Goal: Transaction & Acquisition: Purchase product/service

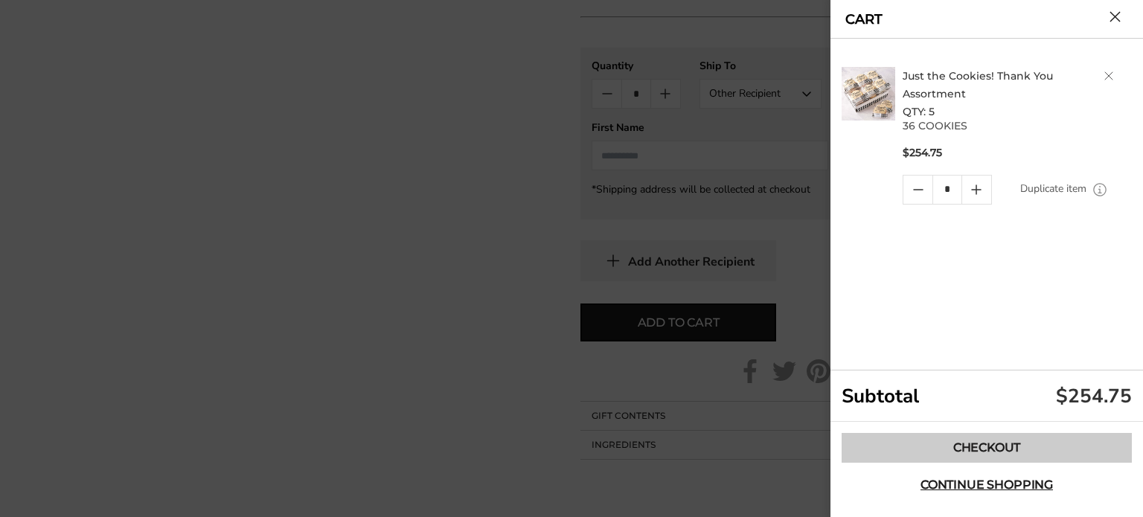
click at [989, 442] on link "Checkout" at bounding box center [987, 448] width 290 height 30
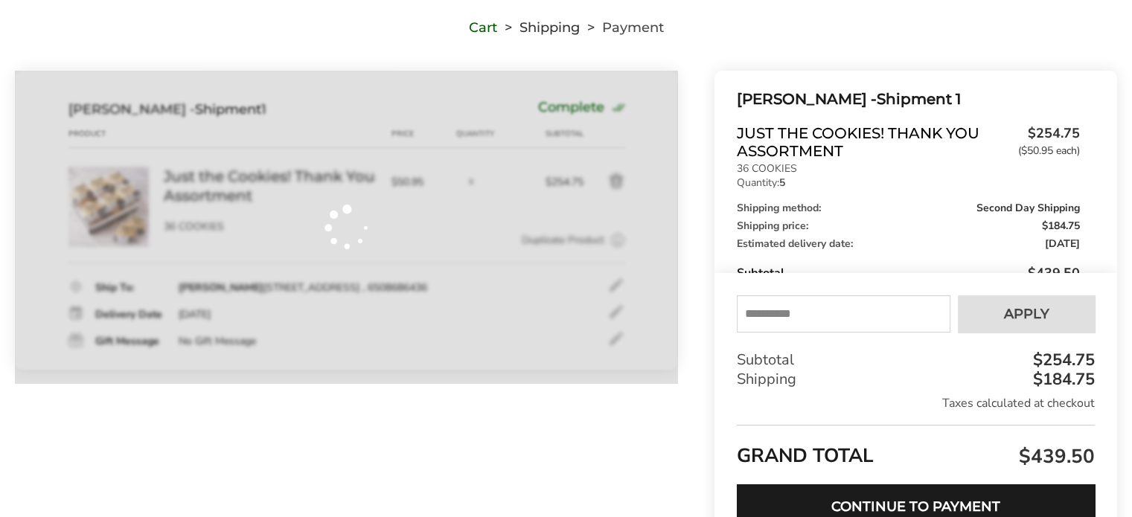
scroll to position [115, 0]
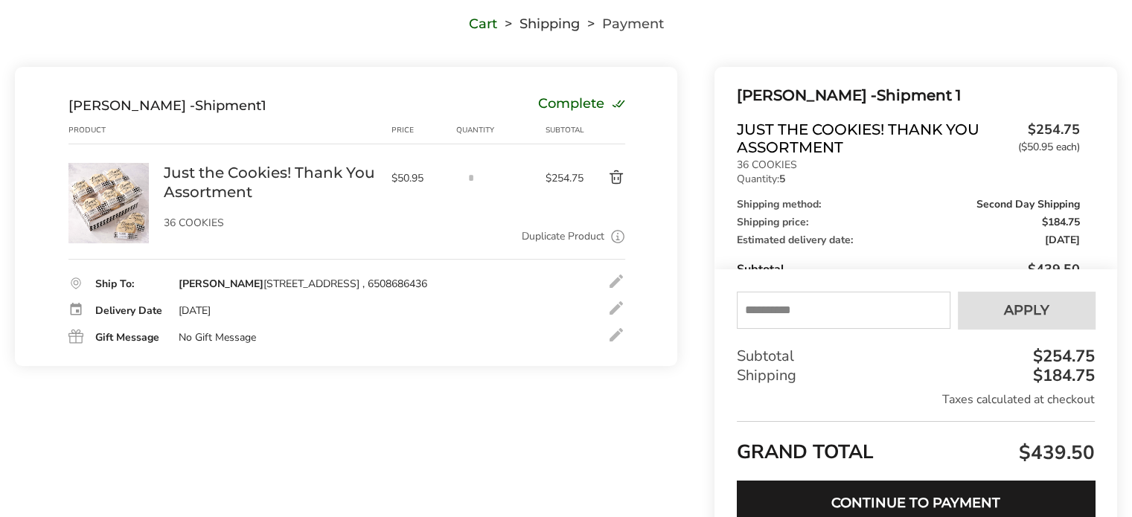
click at [794, 319] on input "text" at bounding box center [844, 310] width 214 height 37
type input "*"
type input "******"
click at [1050, 321] on button "Apply" at bounding box center [1026, 310] width 137 height 37
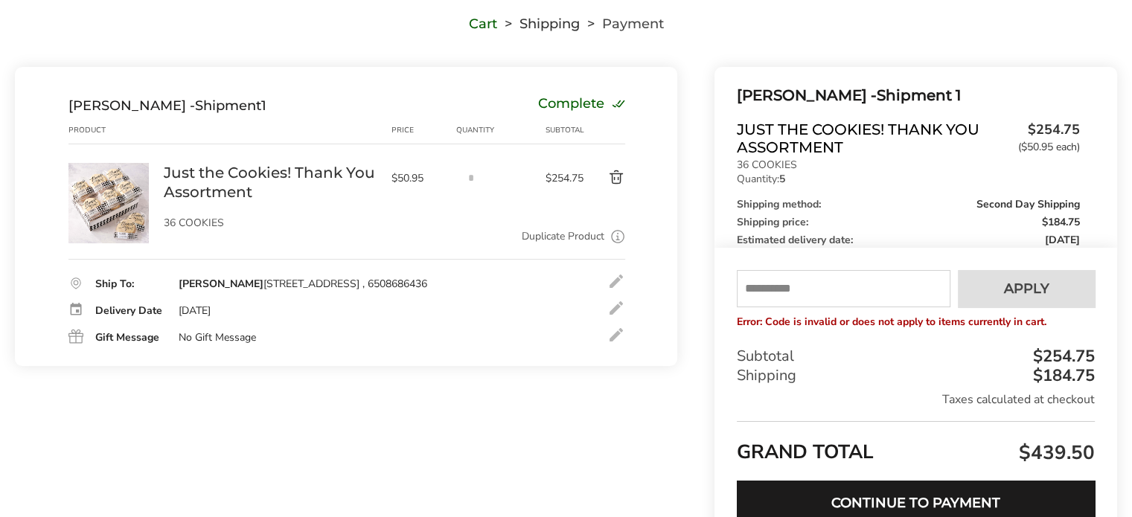
click at [901, 271] on input "text" at bounding box center [844, 288] width 214 height 37
type input "****"
click at [1030, 287] on span "Apply" at bounding box center [1026, 288] width 45 height 13
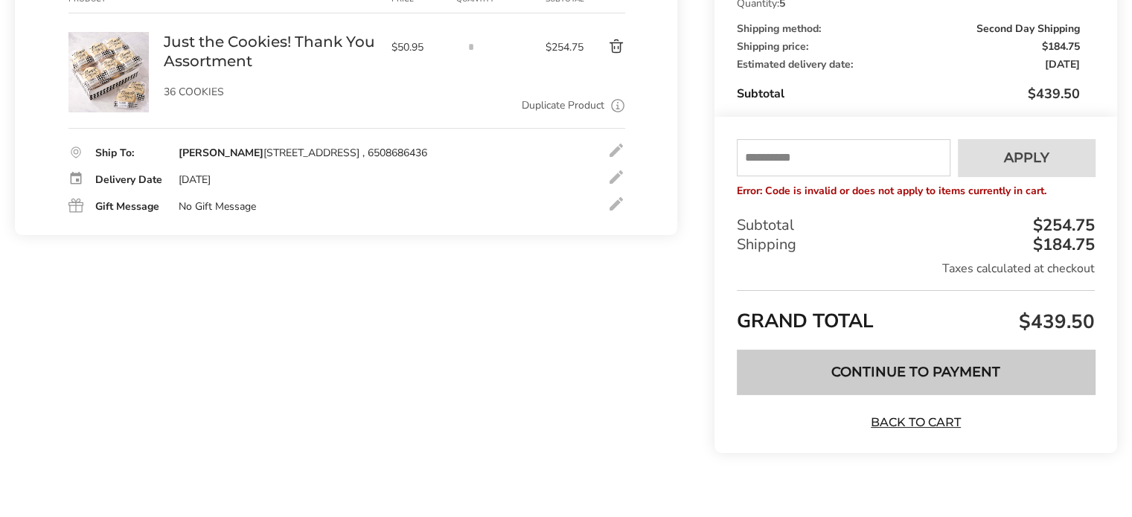
scroll to position [264, 0]
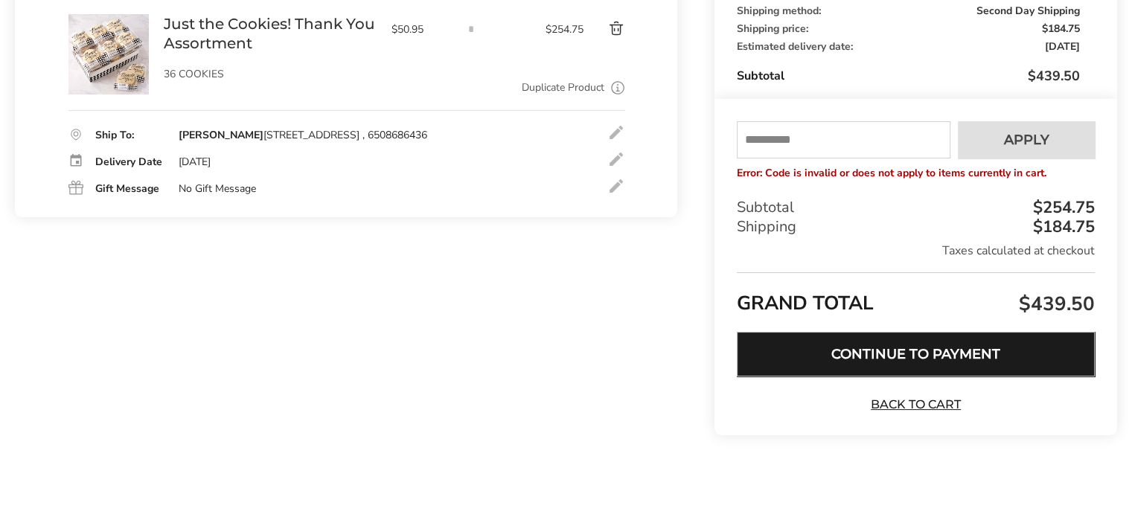
click at [903, 353] on button "Continue to Payment" at bounding box center [916, 354] width 358 height 45
